Goal: Task Accomplishment & Management: Manage account settings

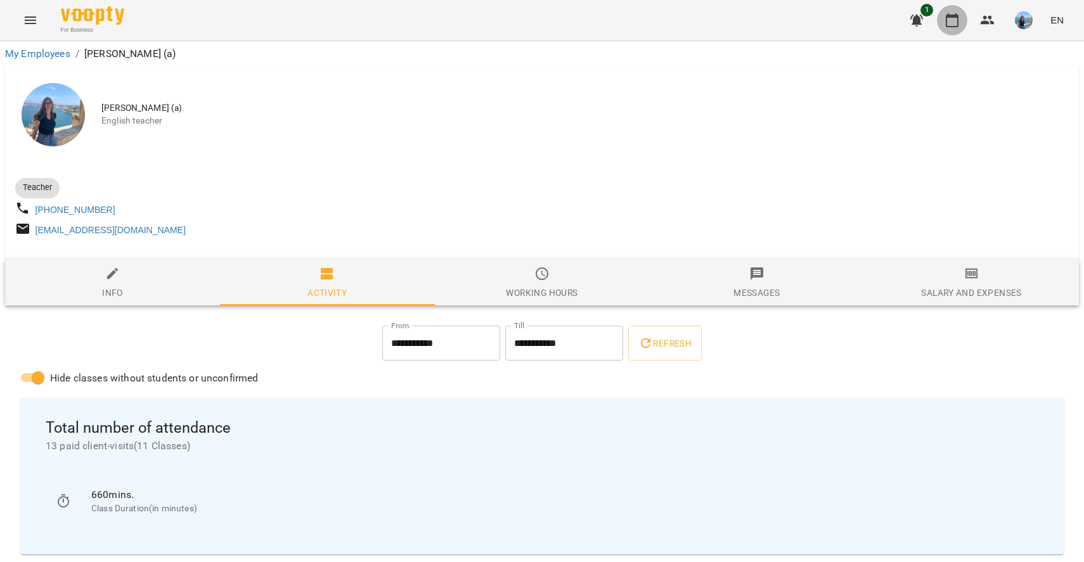
click at [959, 23] on icon "button" at bounding box center [952, 20] width 13 height 14
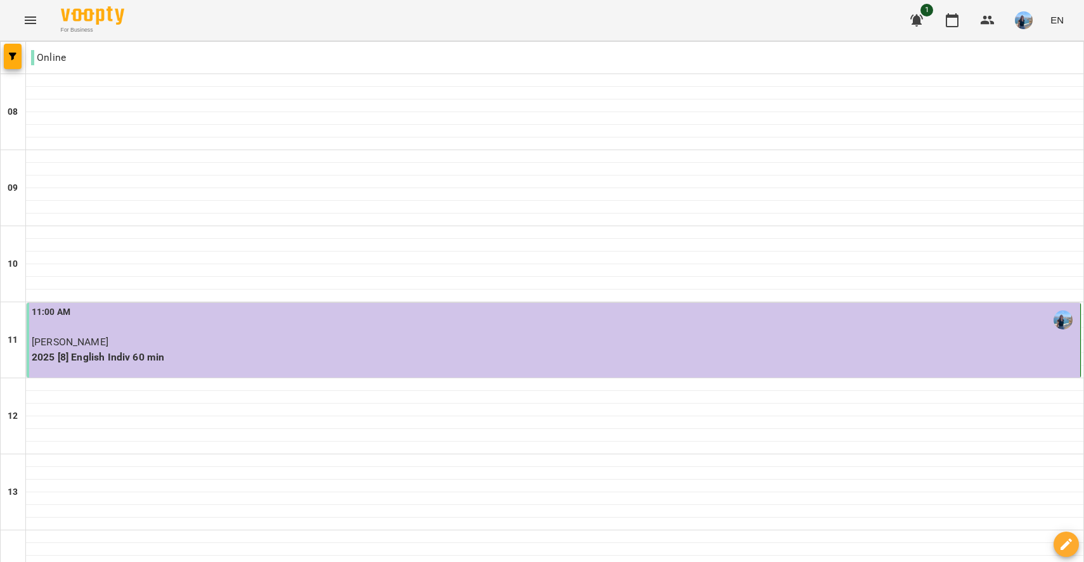
scroll to position [737, 0]
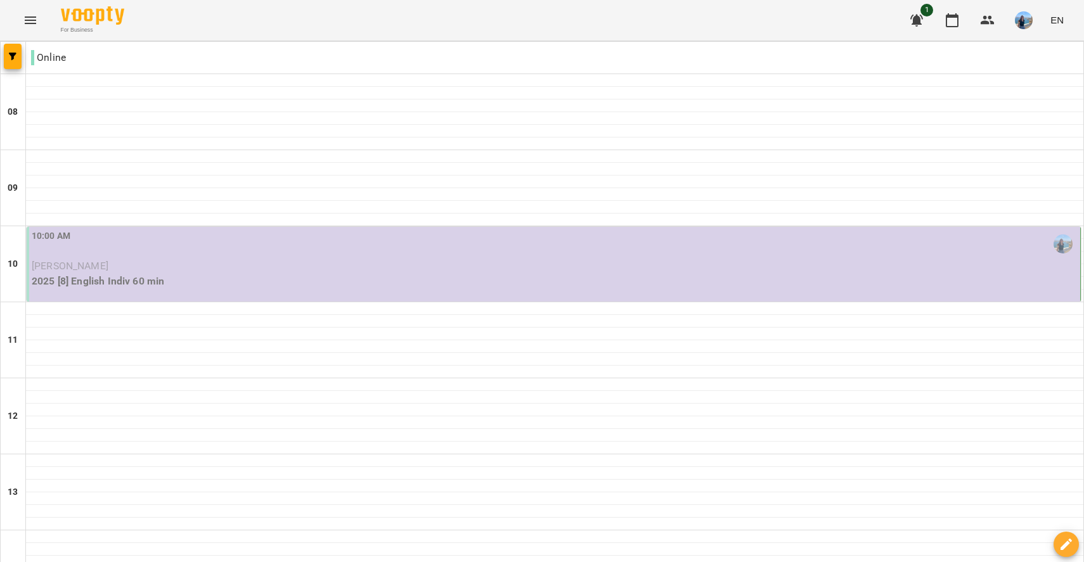
scroll to position [455, 0]
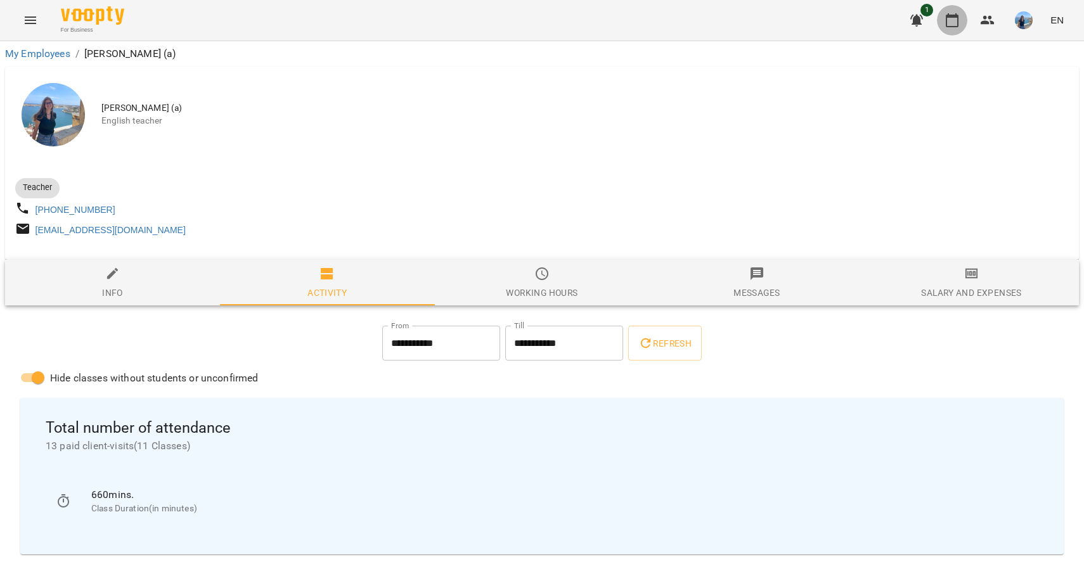
click at [956, 21] on icon "button" at bounding box center [952, 20] width 15 height 15
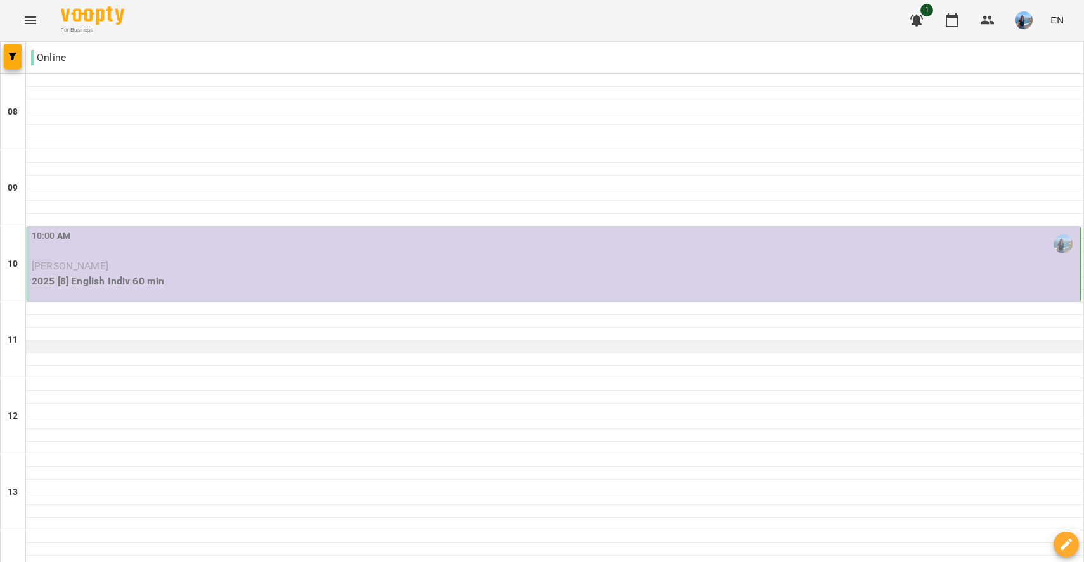
scroll to position [62, 0]
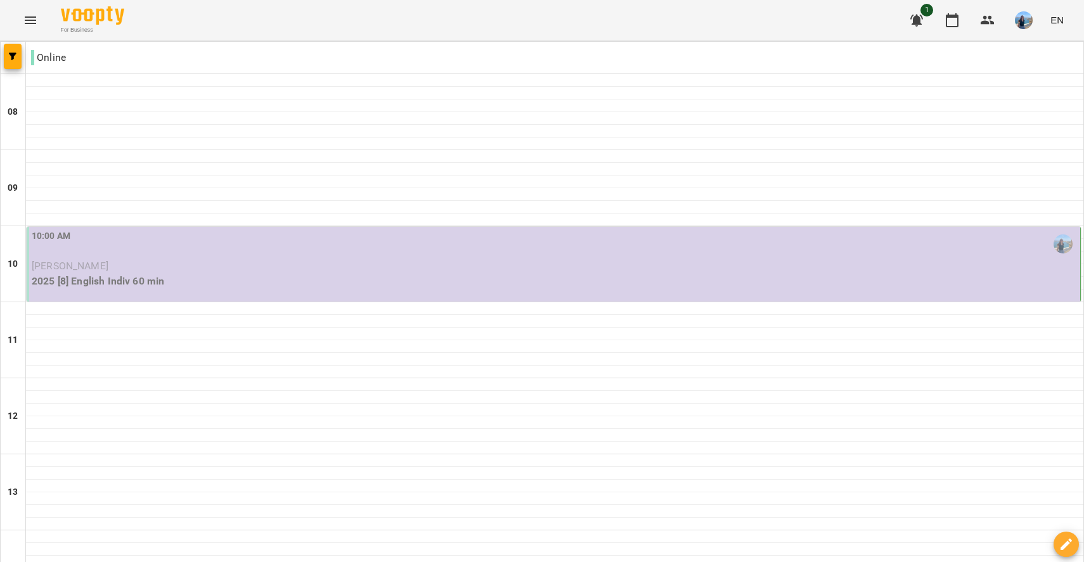
click at [561, 274] on p "2025 [8] English Indiv 60 min" at bounding box center [555, 281] width 1046 height 15
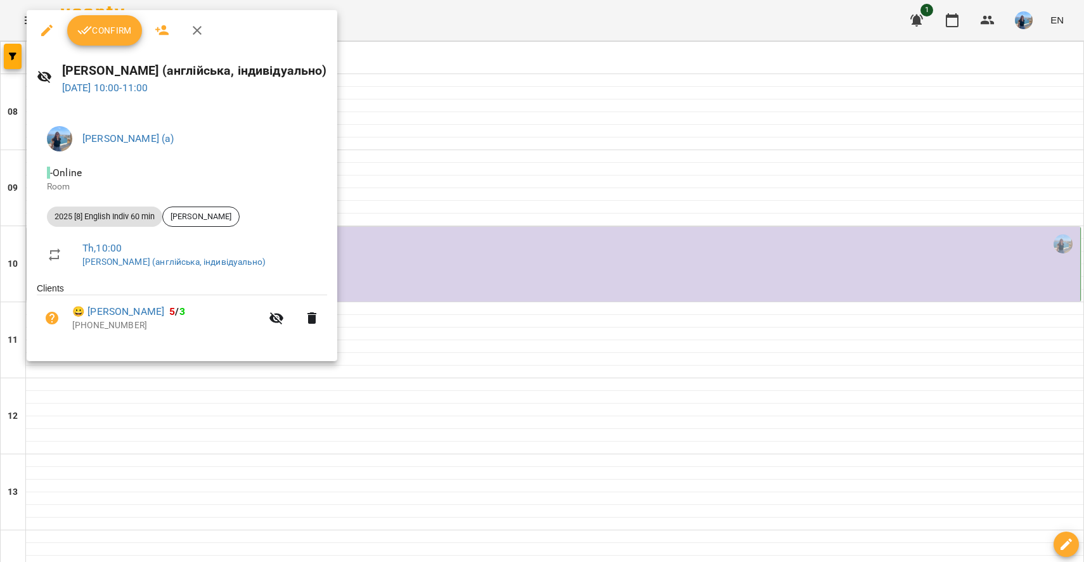
click at [505, 365] on div at bounding box center [542, 281] width 1084 height 562
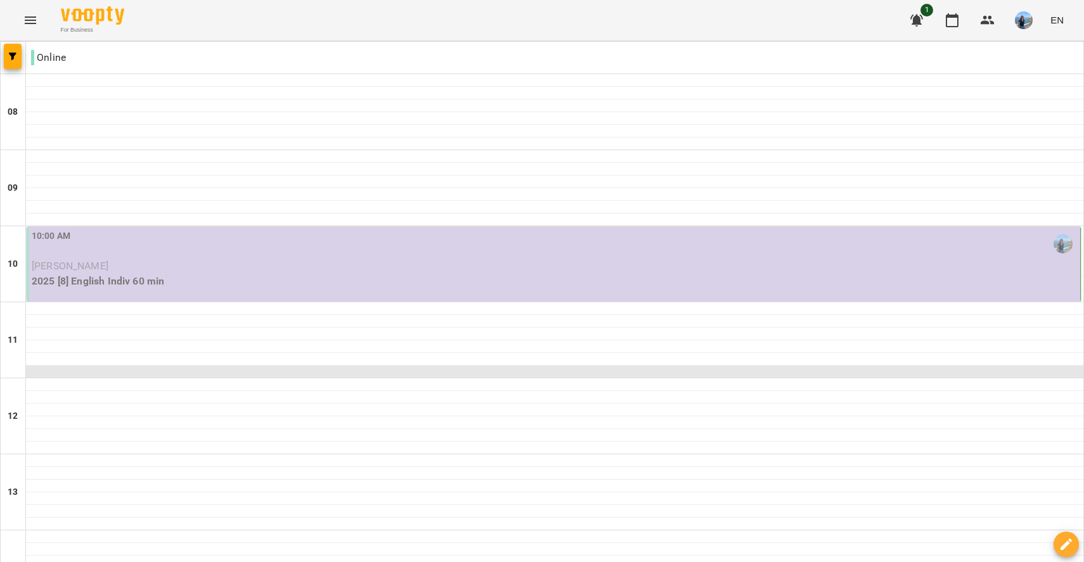
scroll to position [23, 0]
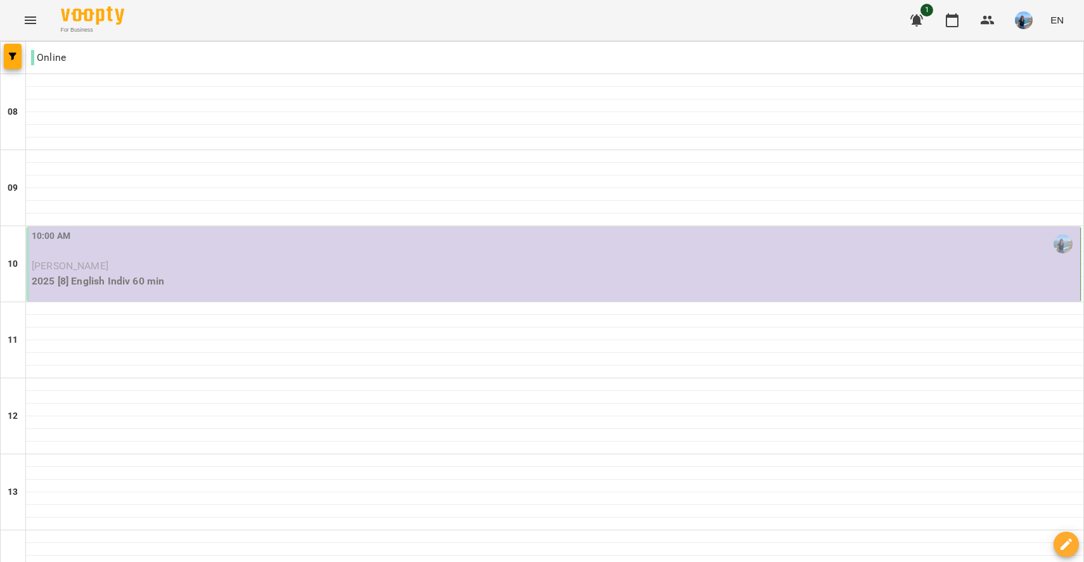
click at [467, 230] on div "10:00 AM" at bounding box center [555, 244] width 1046 height 29
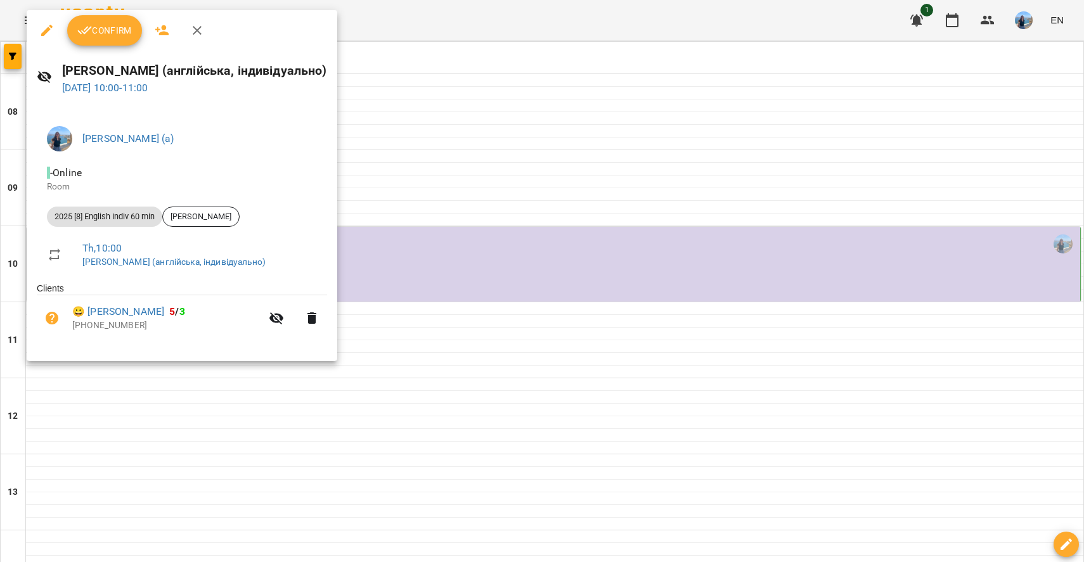
click at [108, 32] on span "Confirm" at bounding box center [104, 30] width 55 height 15
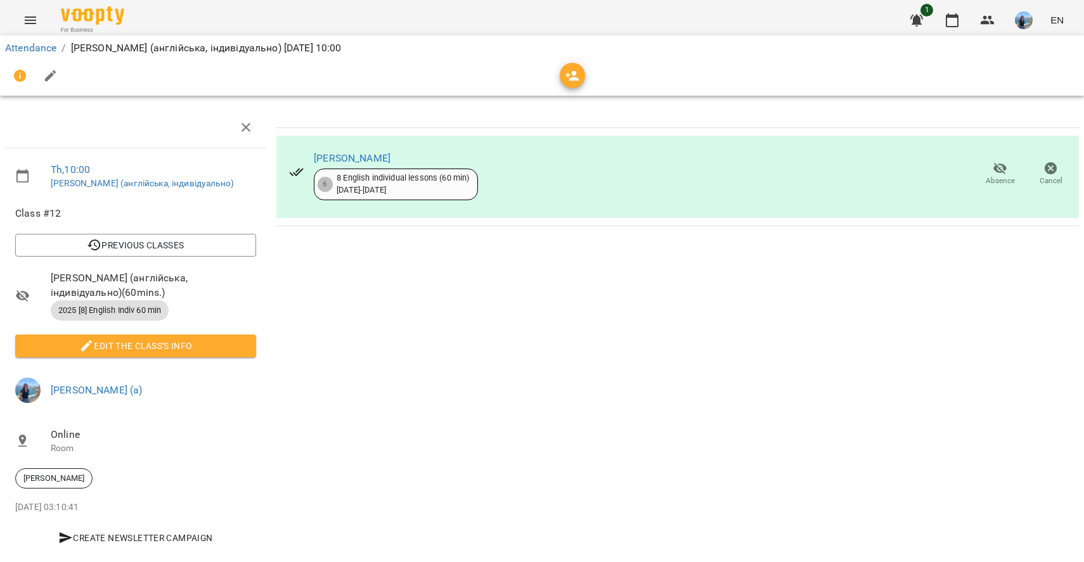
scroll to position [22, 0]
click at [953, 15] on icon "button" at bounding box center [952, 20] width 15 height 15
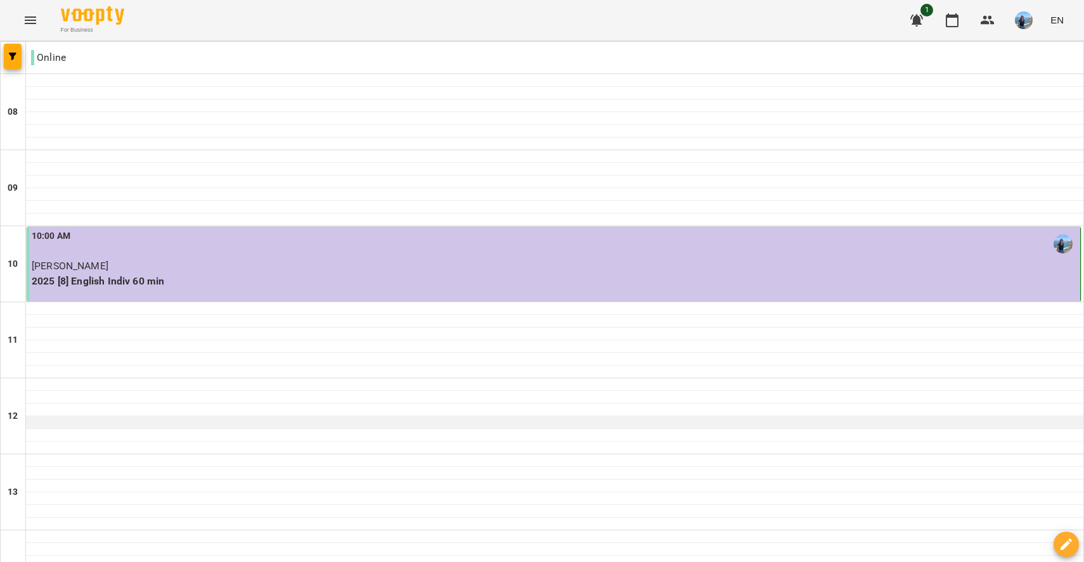
scroll to position [406, 0]
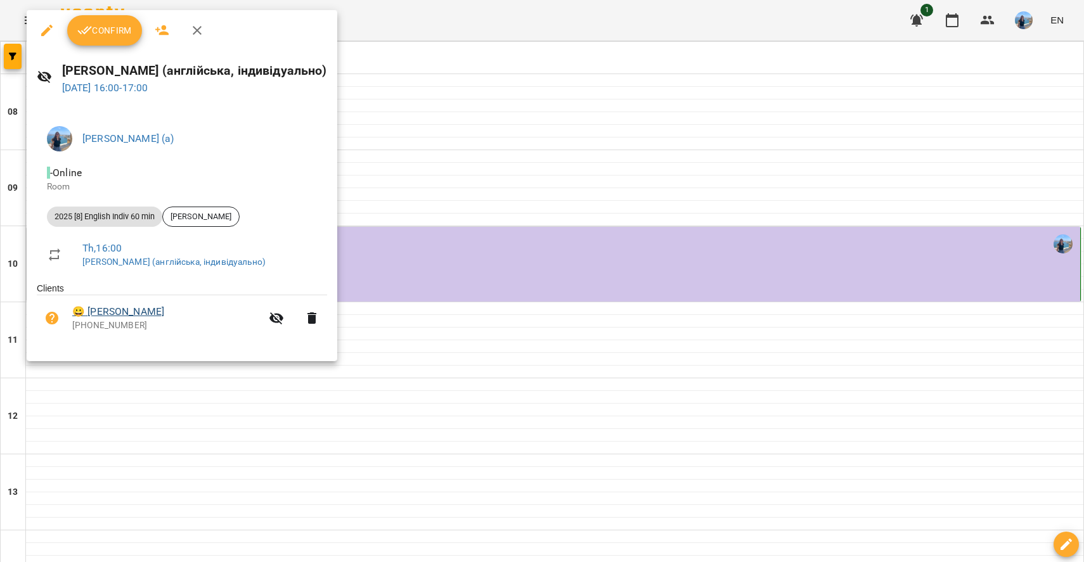
click at [164, 313] on link "😀 [PERSON_NAME]" at bounding box center [118, 311] width 92 height 15
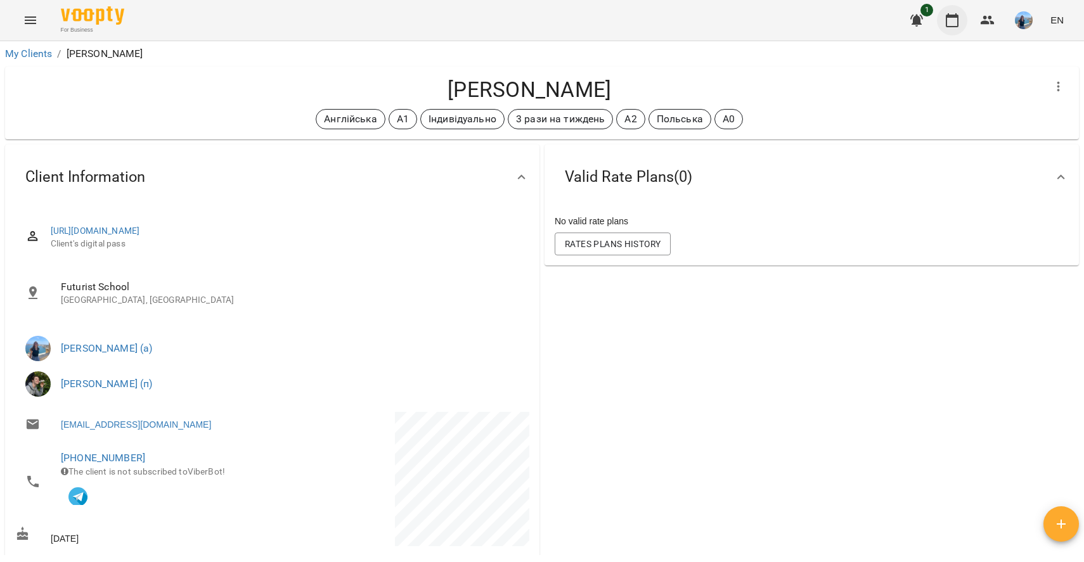
click at [947, 23] on icon "button" at bounding box center [952, 20] width 13 height 14
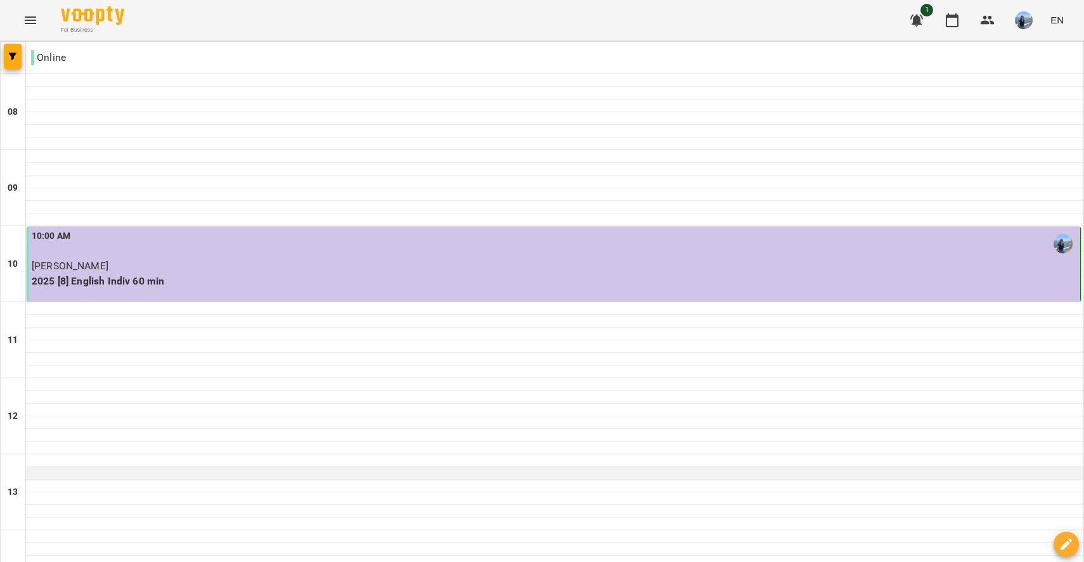
scroll to position [479, 0]
type input "**********"
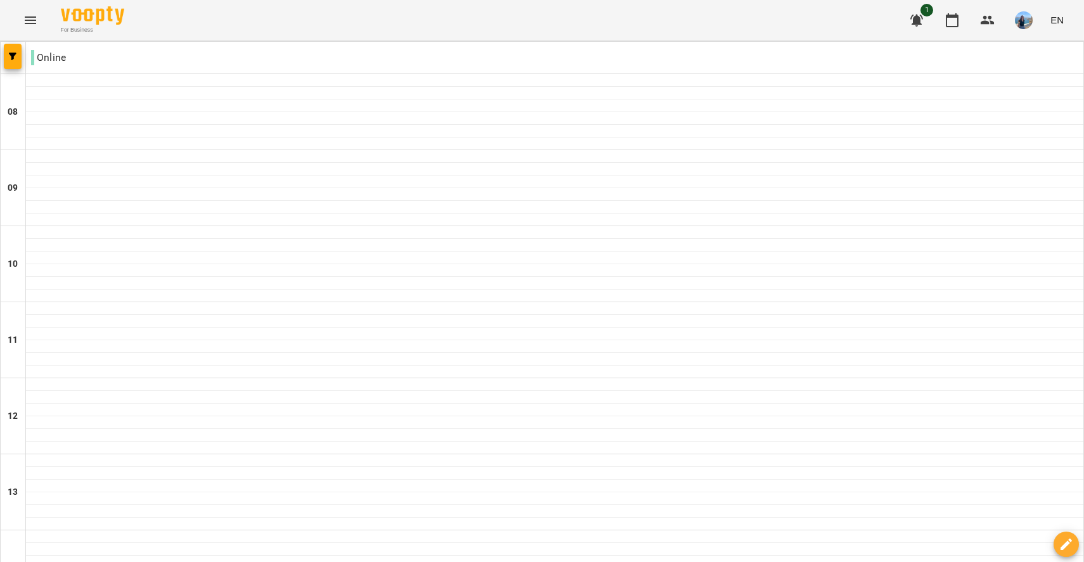
scroll to position [363, 0]
click at [1025, 27] on img "button" at bounding box center [1024, 20] width 18 height 18
click at [946, 49] on span "[PERSON_NAME] (а)" at bounding box center [903, 48] width 86 height 15
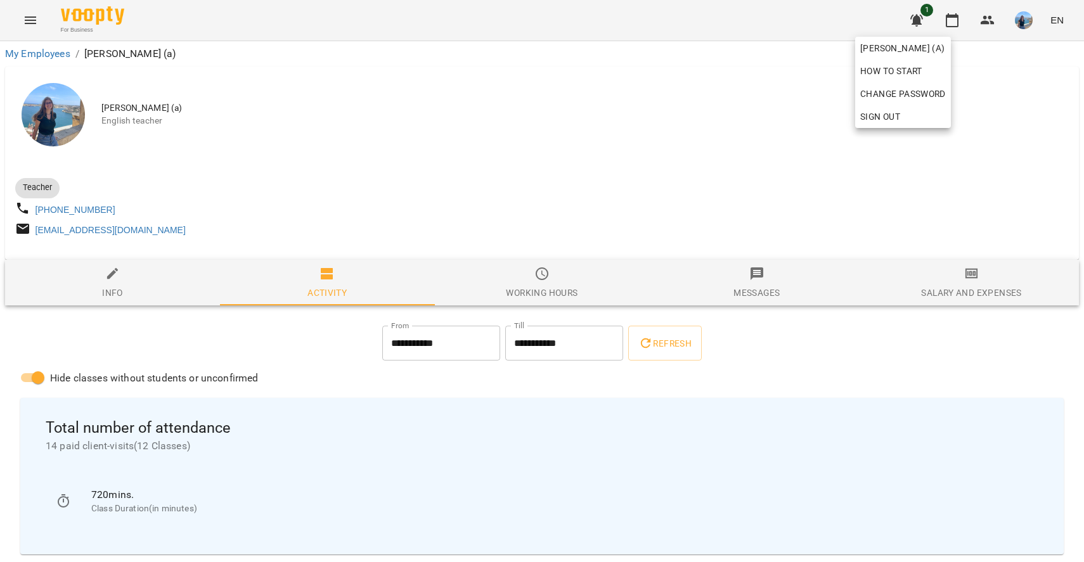
click at [304, 178] on div at bounding box center [542, 281] width 1084 height 562
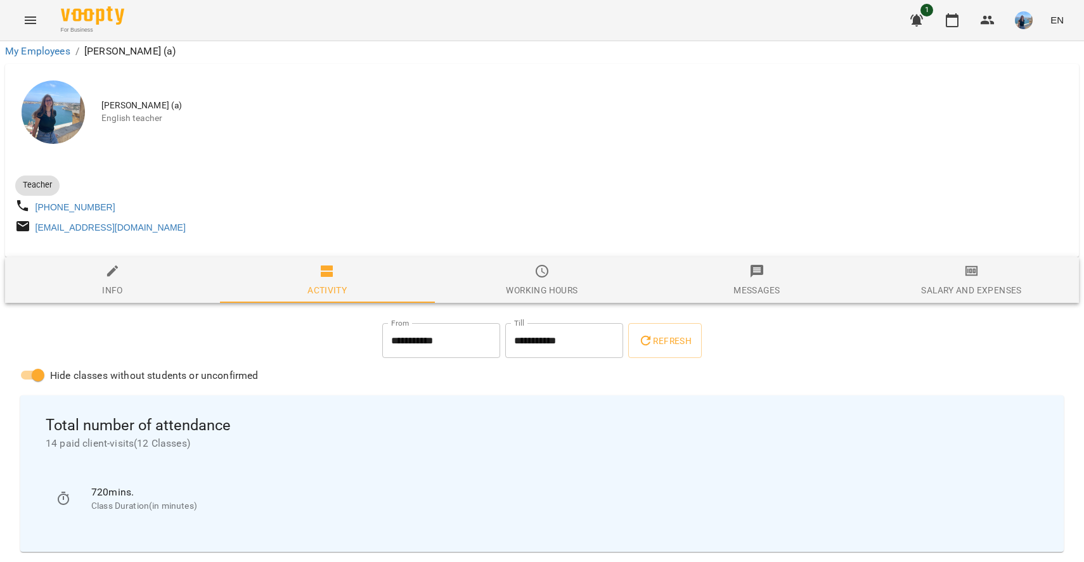
scroll to position [162, 0]
